Goal: Task Accomplishment & Management: Complete application form

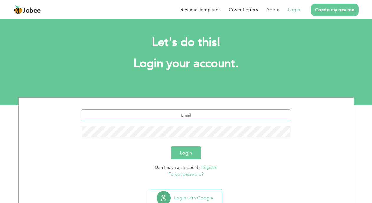
click at [197, 120] on input "text" at bounding box center [186, 115] width 209 height 12
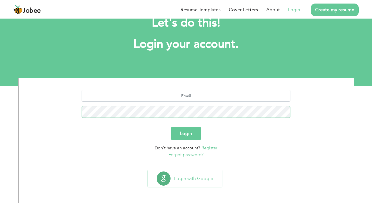
scroll to position [21, 0]
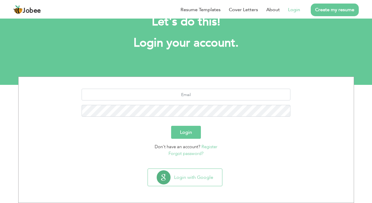
click at [213, 146] on link "Register" at bounding box center [209, 147] width 16 height 6
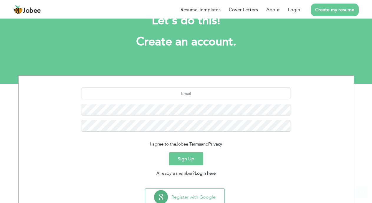
scroll to position [42, 0]
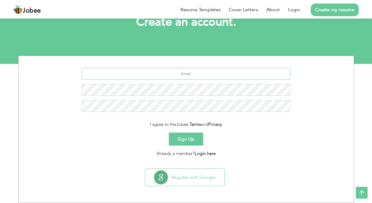
click at [199, 79] on input "text" at bounding box center [186, 74] width 209 height 12
click at [200, 77] on input "text" at bounding box center [186, 74] width 209 height 12
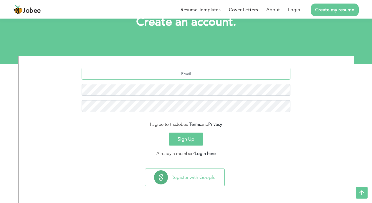
click at [200, 77] on input "text" at bounding box center [186, 74] width 209 height 12
click at [254, 121] on form "I agree to the Jobee Terms and Privacy Sign Up Already a member? Login here" at bounding box center [186, 112] width 326 height 89
click at [198, 74] on input "text" at bounding box center [186, 74] width 209 height 12
type input "k"
